Goal: Transaction & Acquisition: Purchase product/service

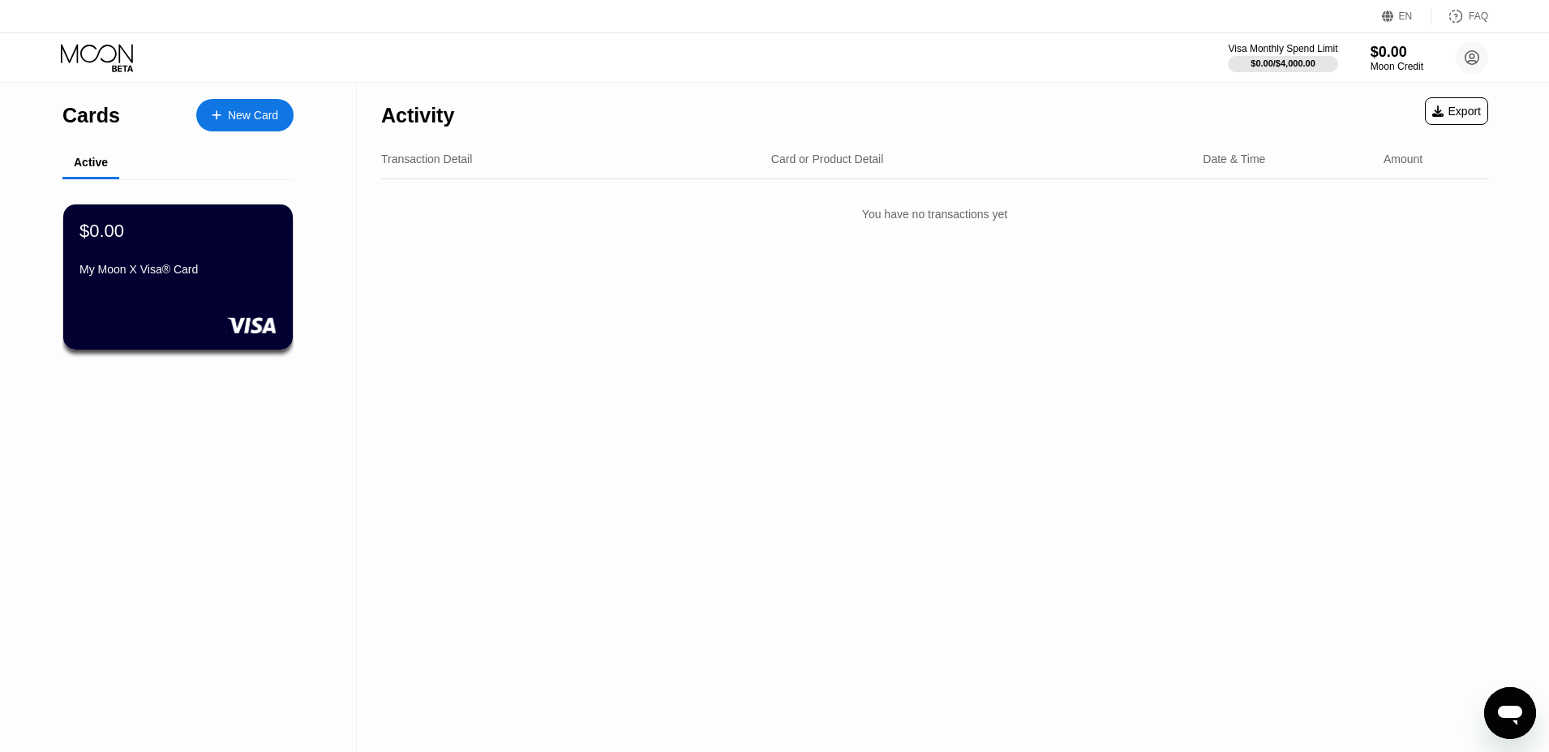
click at [238, 99] on div "New Card" at bounding box center [244, 115] width 97 height 32
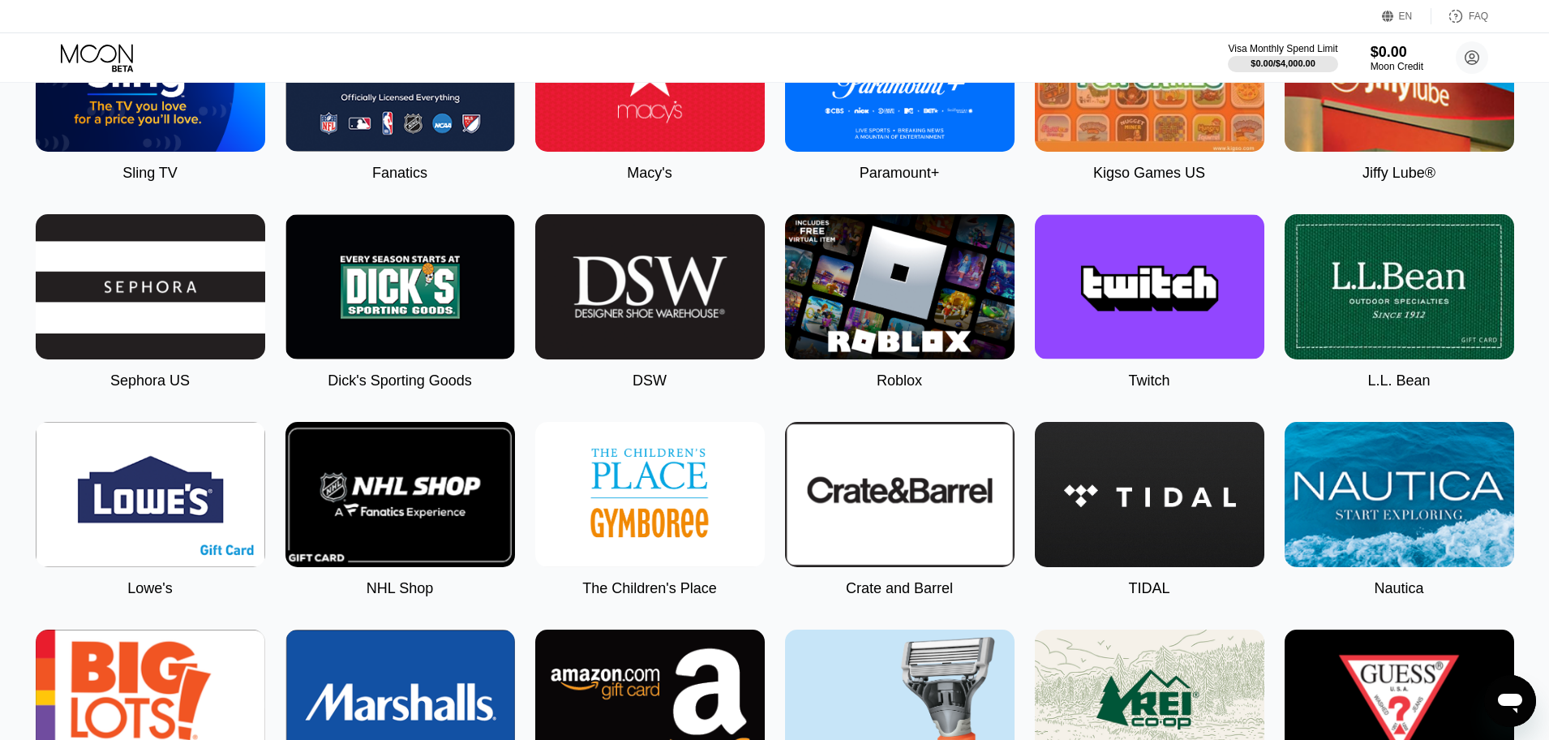
scroll to position [1314, 0]
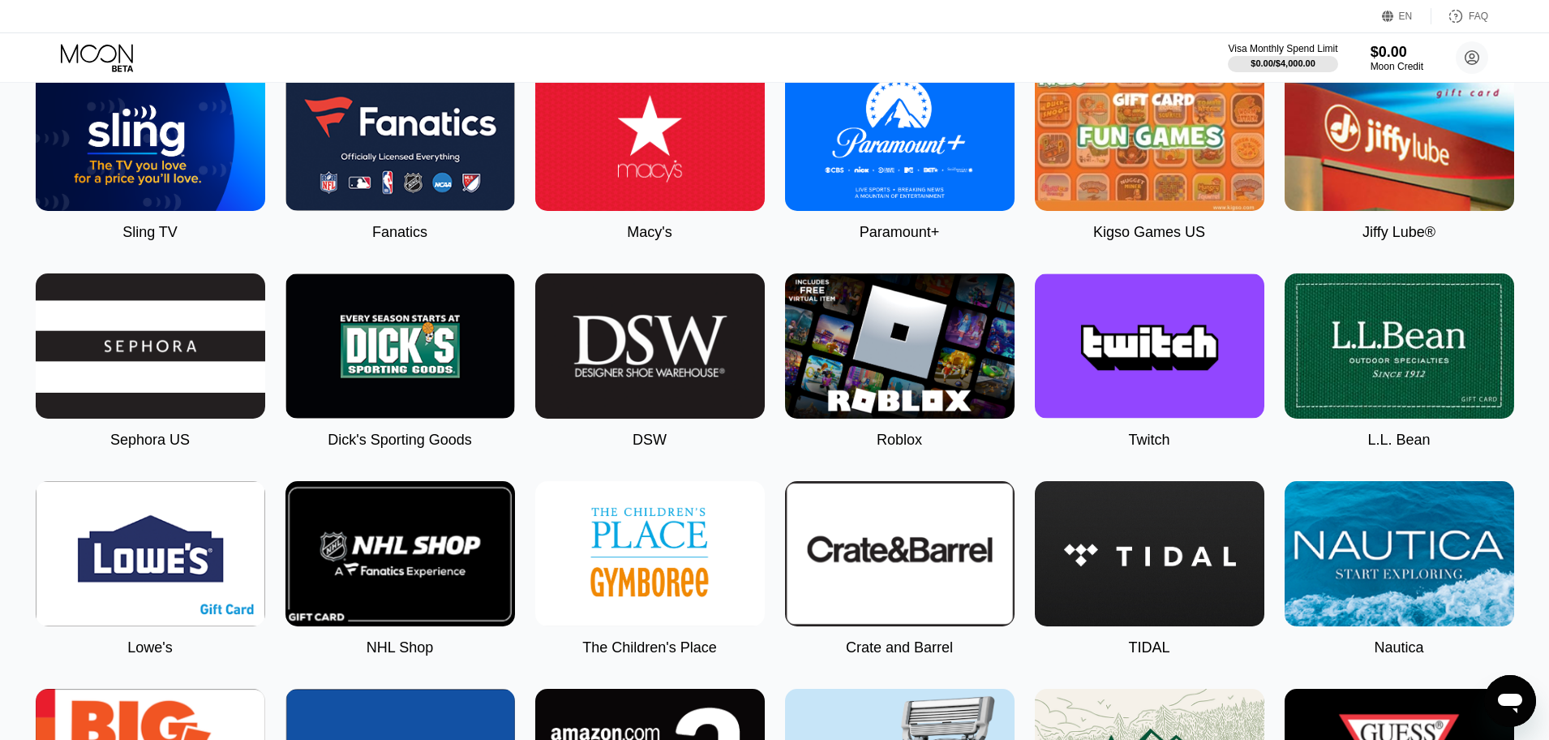
click at [873, 350] on img at bounding box center [900, 345] width 230 height 145
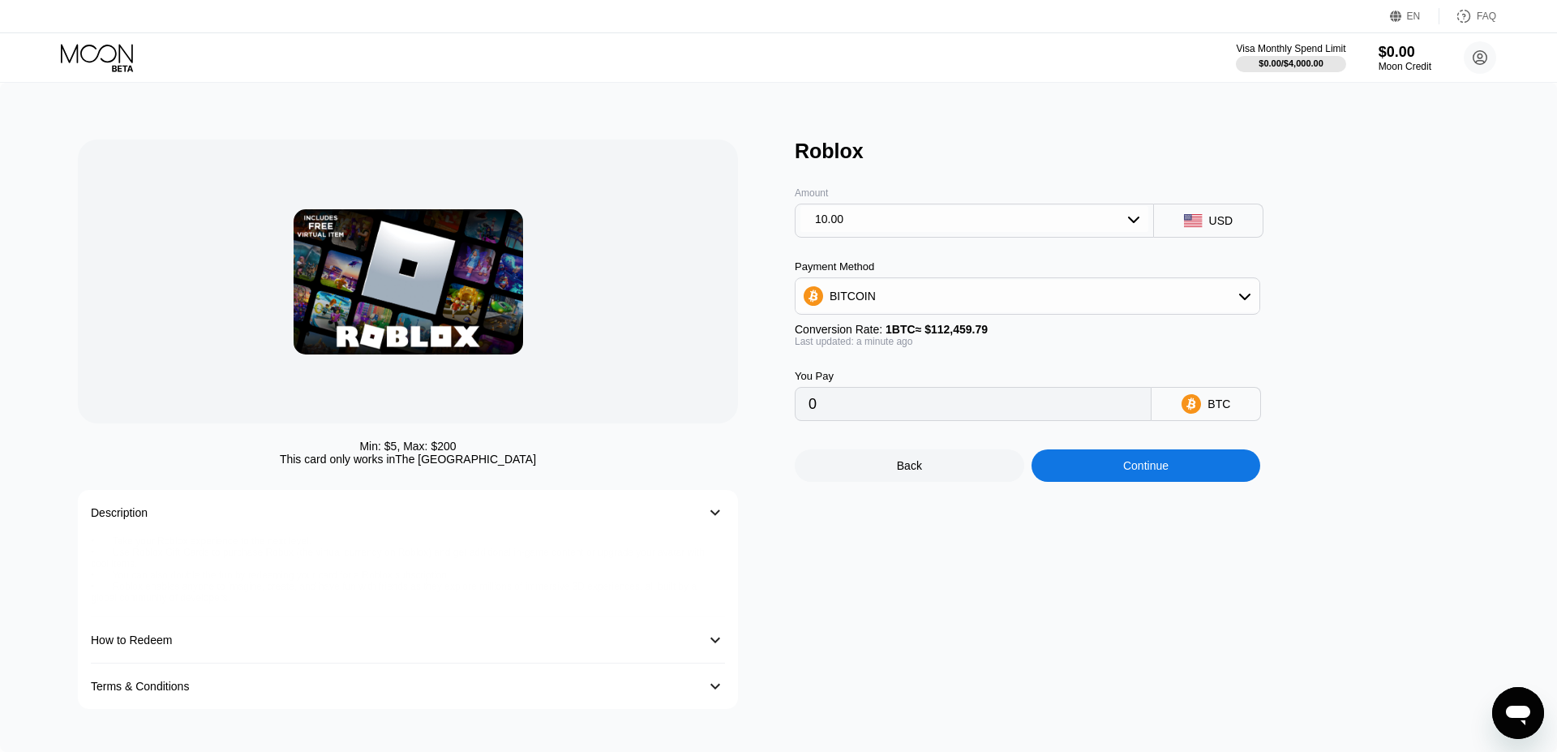
type input "0.00008893"
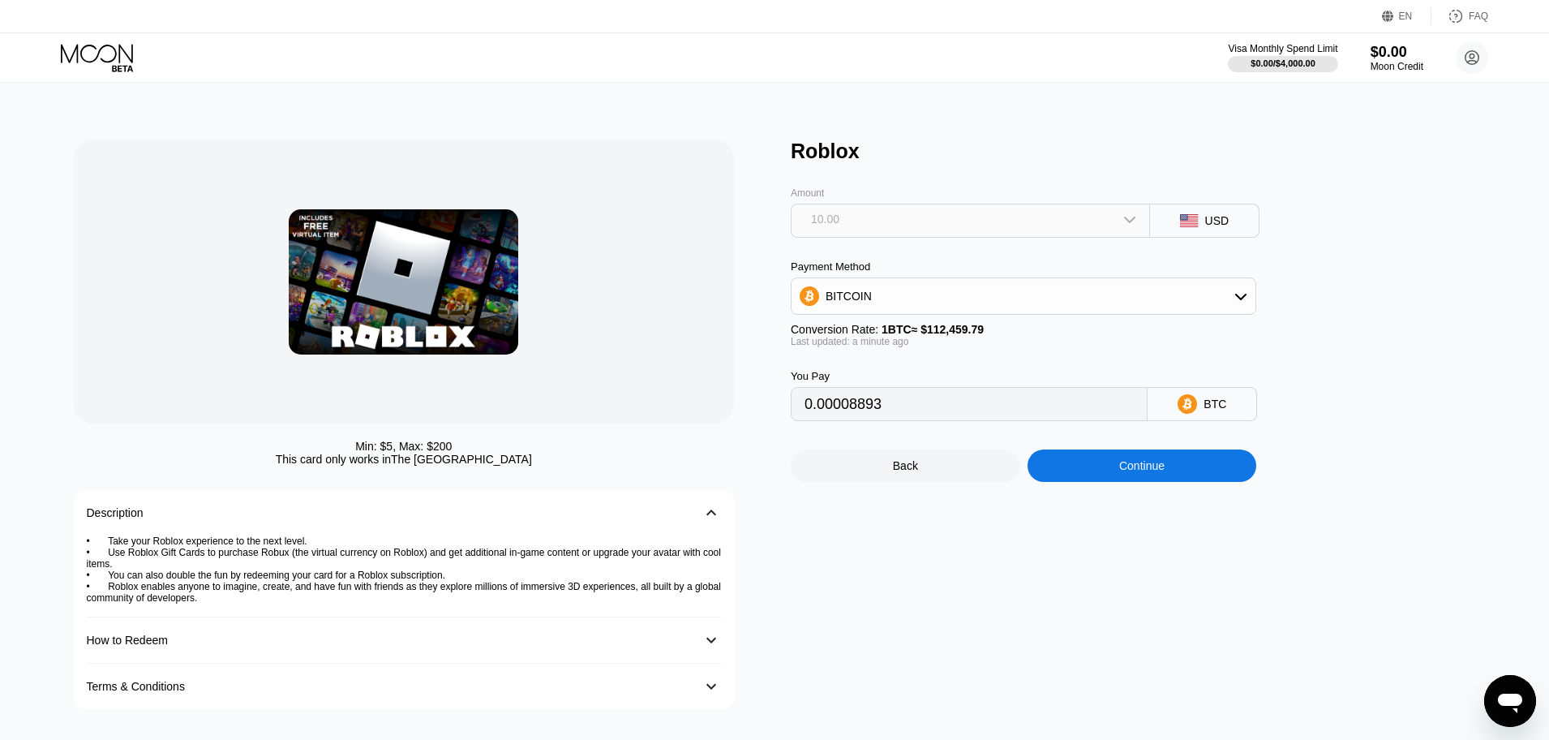
click at [1075, 223] on div "10.00" at bounding box center [970, 219] width 348 height 26
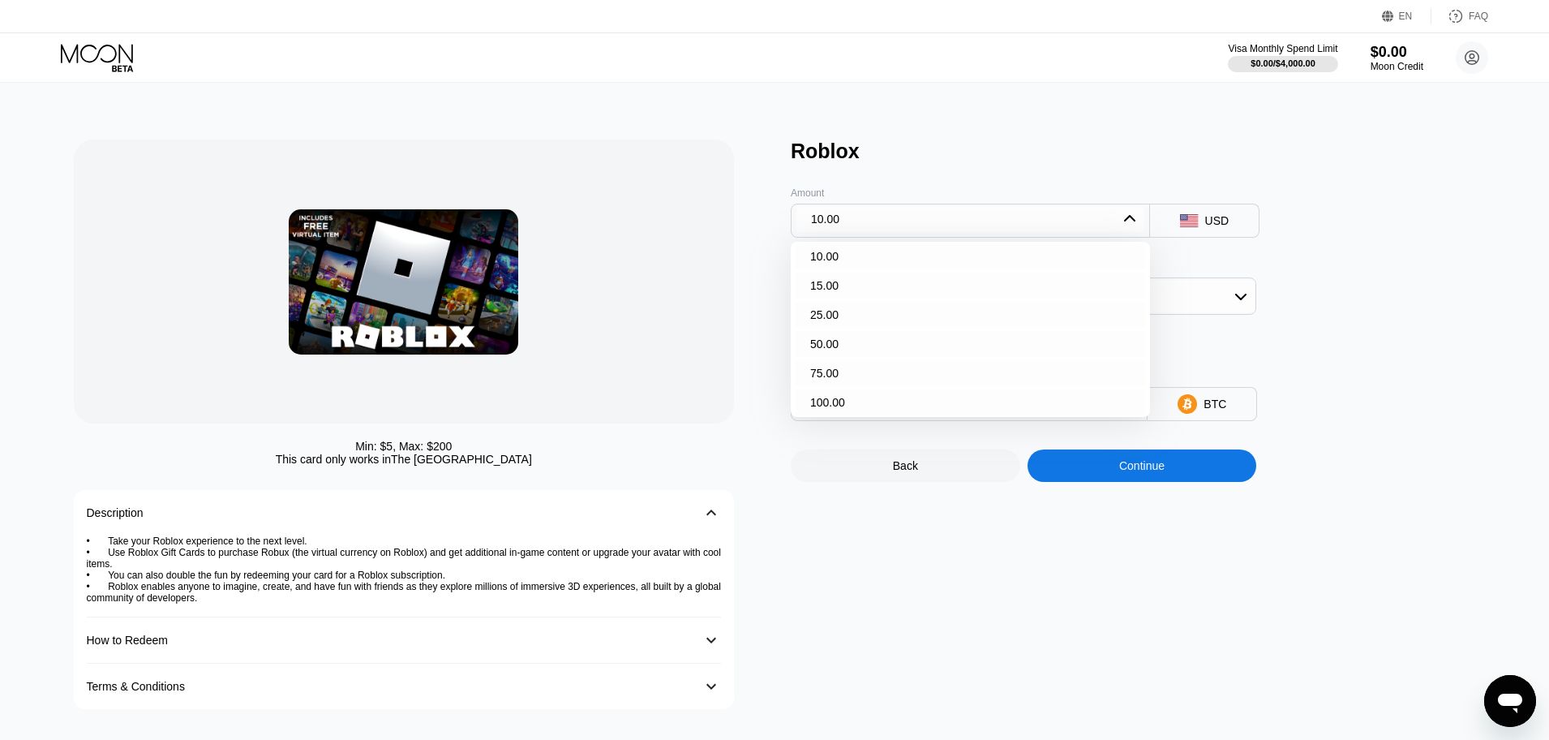
click at [729, 151] on div at bounding box center [404, 281] width 661 height 284
click at [1188, 415] on div "BTC" at bounding box center [1202, 404] width 109 height 34
click at [1189, 405] on icon at bounding box center [1187, 403] width 19 height 19
click at [950, 222] on div "10.00" at bounding box center [970, 219] width 348 height 26
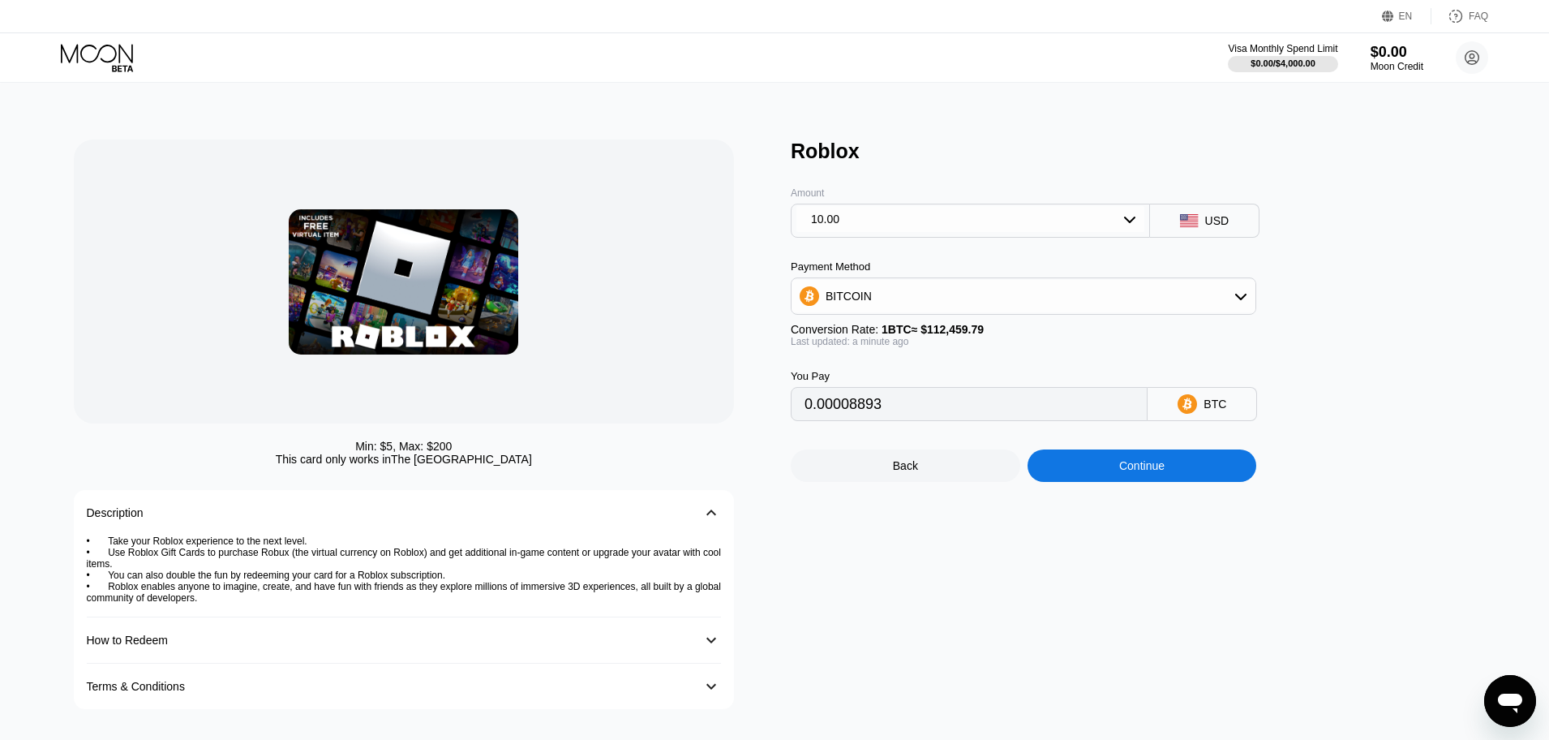
click at [996, 277] on div "BITCOIN" at bounding box center [1023, 295] width 465 height 37
click at [996, 289] on div "BITCOIN" at bounding box center [1024, 296] width 464 height 32
click at [692, 319] on div at bounding box center [404, 281] width 661 height 284
